Goal: Find specific page/section: Find specific page/section

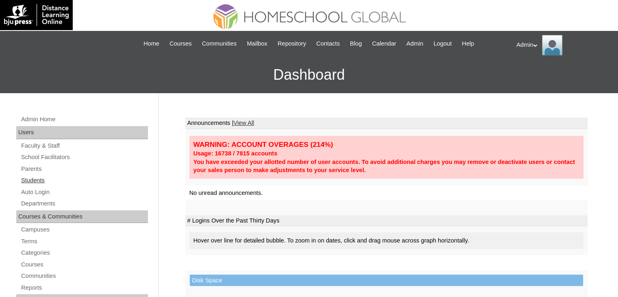
click at [38, 180] on link "Students" at bounding box center [84, 180] width 128 height 10
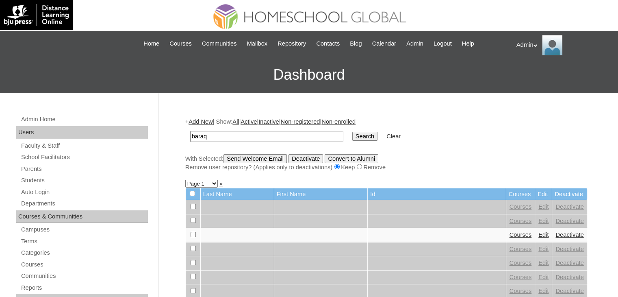
type input "baraquiel"
click at [352, 134] on input "Search" at bounding box center [364, 136] width 25 height 9
